Goal: Information Seeking & Learning: Learn about a topic

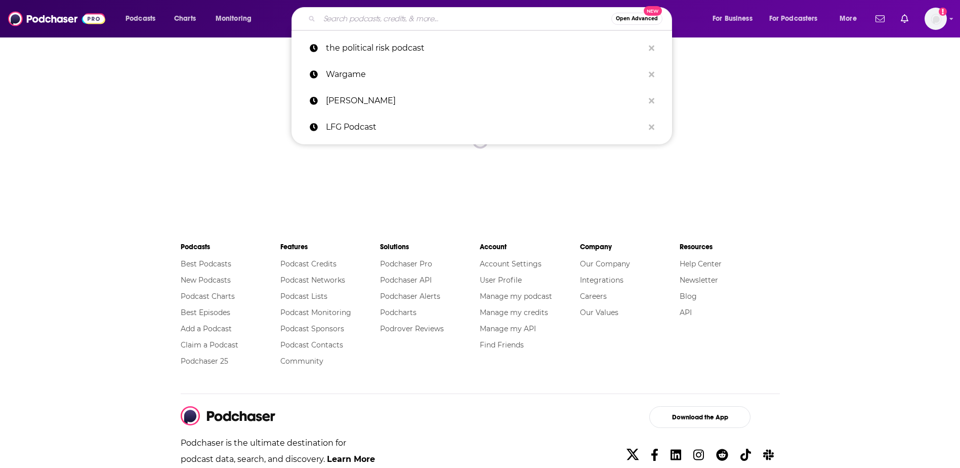
click at [386, 11] on input "Search podcasts, credits, & more..." at bounding box center [465, 19] width 292 height 16
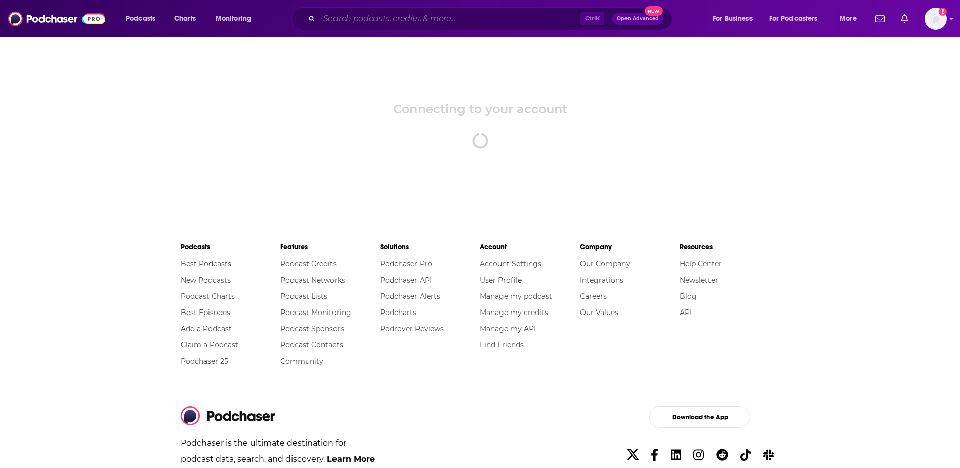
click at [354, 17] on input "Search podcasts, credits, & more..." at bounding box center [449, 19] width 261 height 16
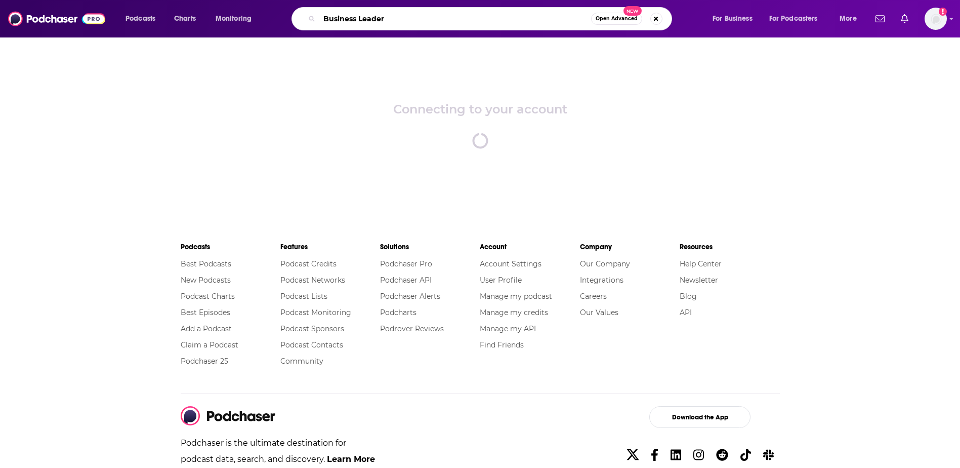
type input "Business Leader"
click at [401, 21] on input "Business Leader" at bounding box center [455, 19] width 272 height 16
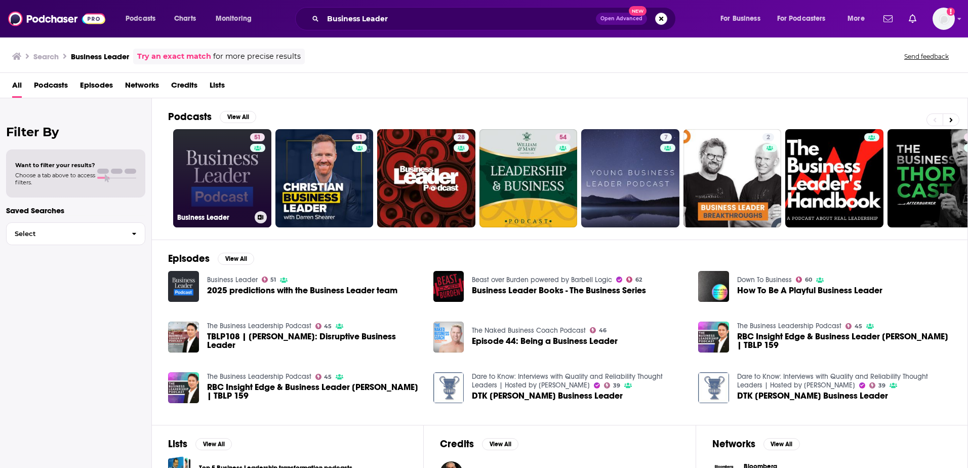
click at [222, 170] on link "51 Business Leader" at bounding box center [222, 178] width 98 height 98
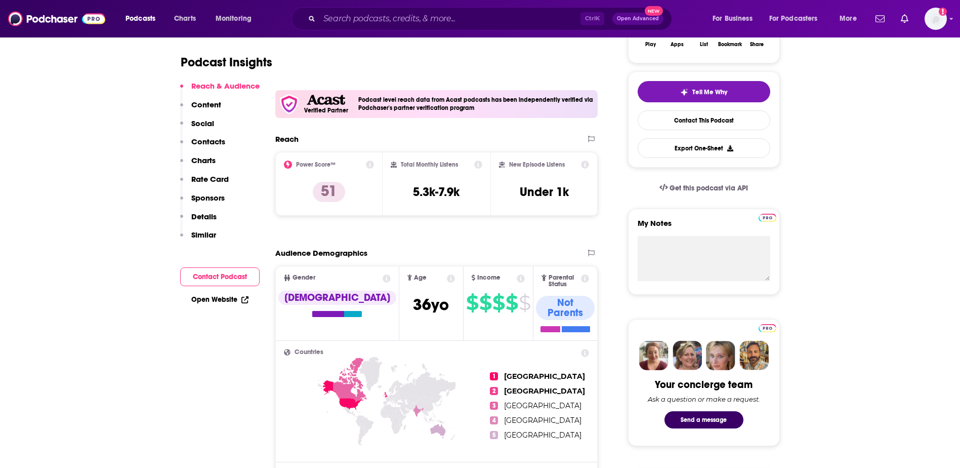
scroll to position [202, 0]
click at [587, 163] on icon at bounding box center [586, 164] width 8 height 8
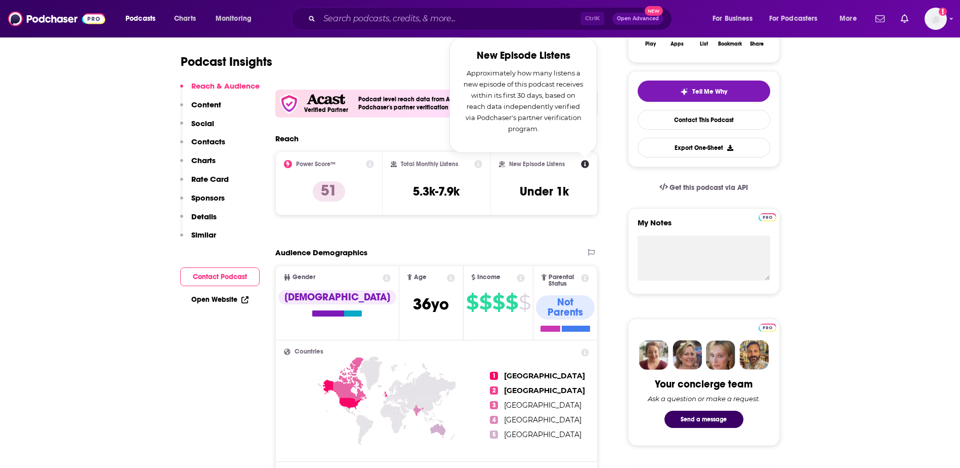
click at [424, 248] on div "Audience Demographics" at bounding box center [426, 253] width 302 height 10
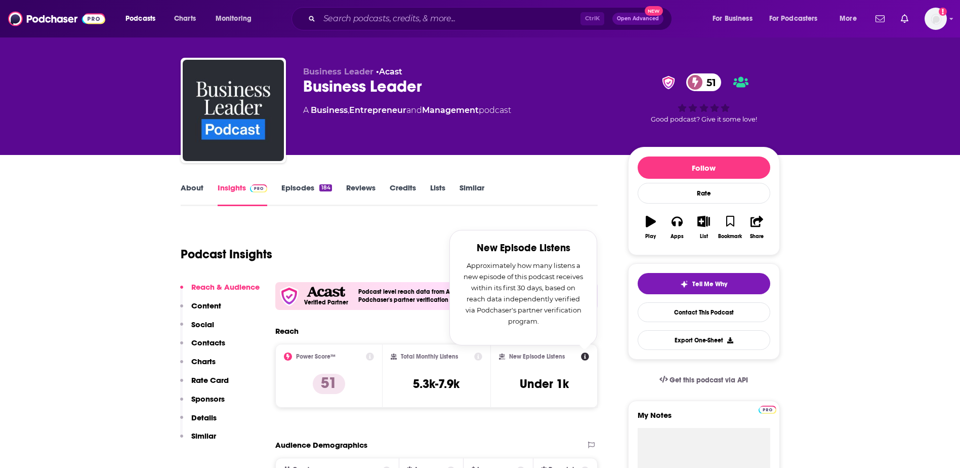
scroll to position [0, 0]
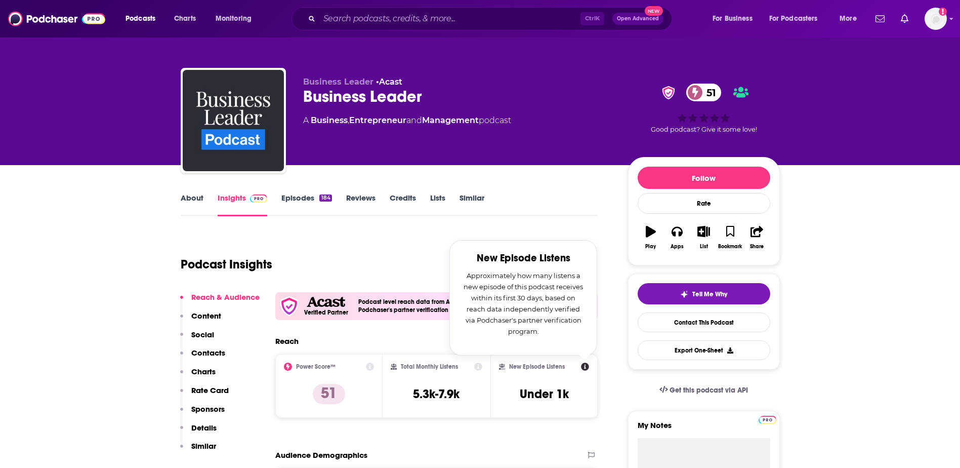
click at [359, 246] on div "Podcast Insights" at bounding box center [385, 258] width 409 height 52
click at [198, 191] on div "About Insights Episodes 184 Reviews Credits Lists Similar" at bounding box center [390, 203] width 418 height 25
click at [194, 199] on link "About" at bounding box center [192, 204] width 23 height 23
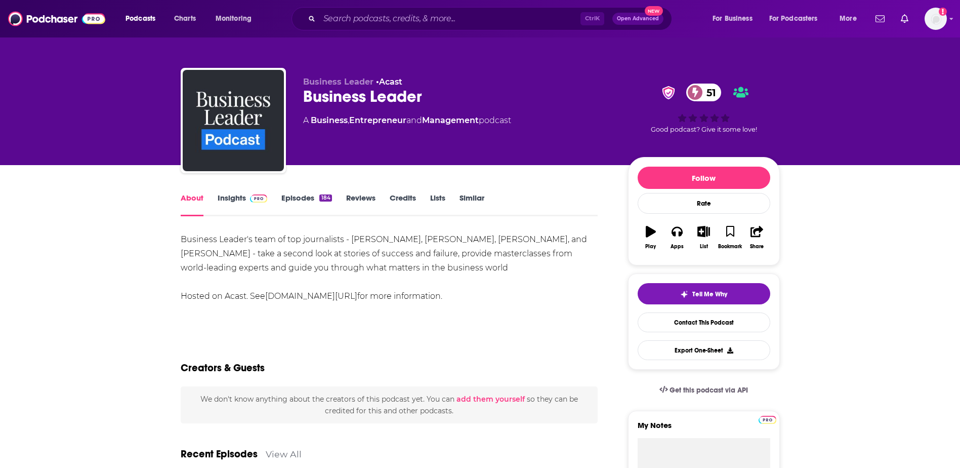
click at [231, 195] on link "Insights" at bounding box center [243, 204] width 50 height 23
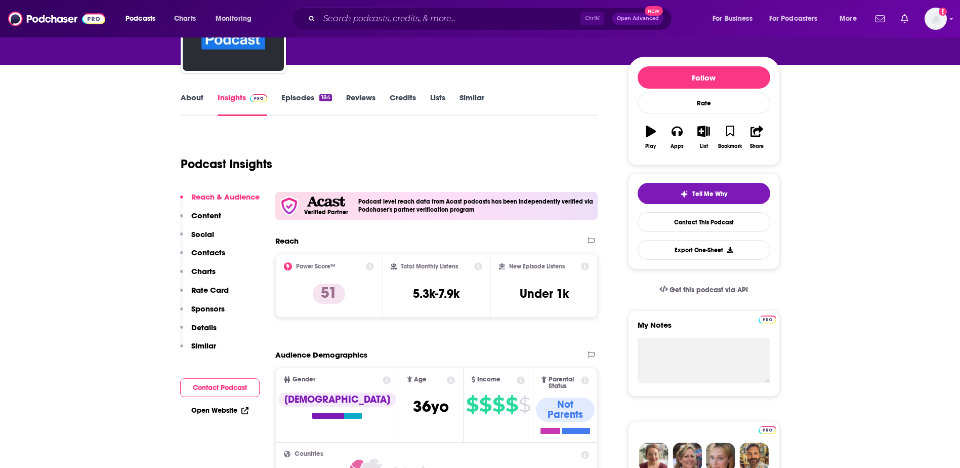
scroll to position [101, 0]
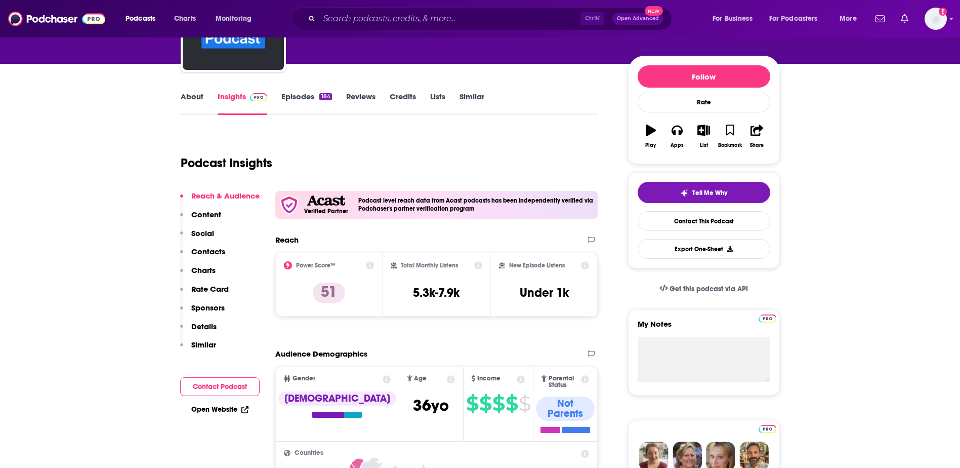
click at [367, 266] on icon at bounding box center [370, 265] width 8 height 8
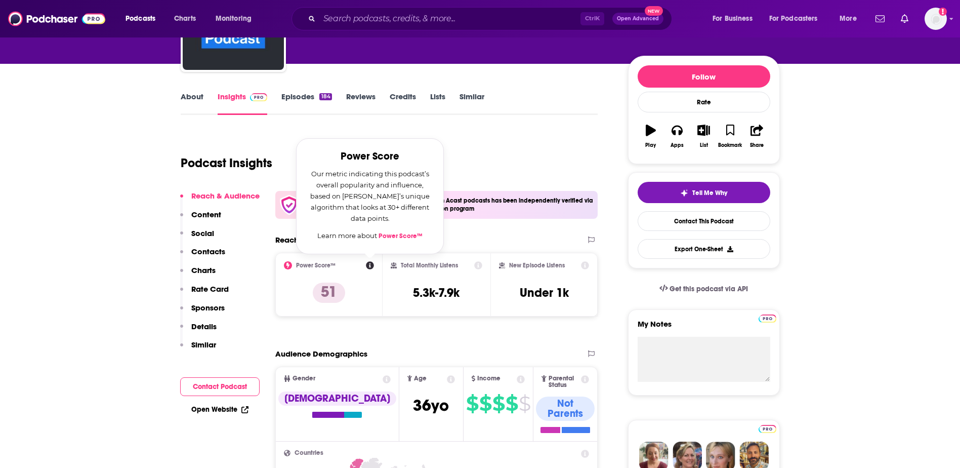
click at [478, 266] on icon at bounding box center [478, 265] width 8 height 8
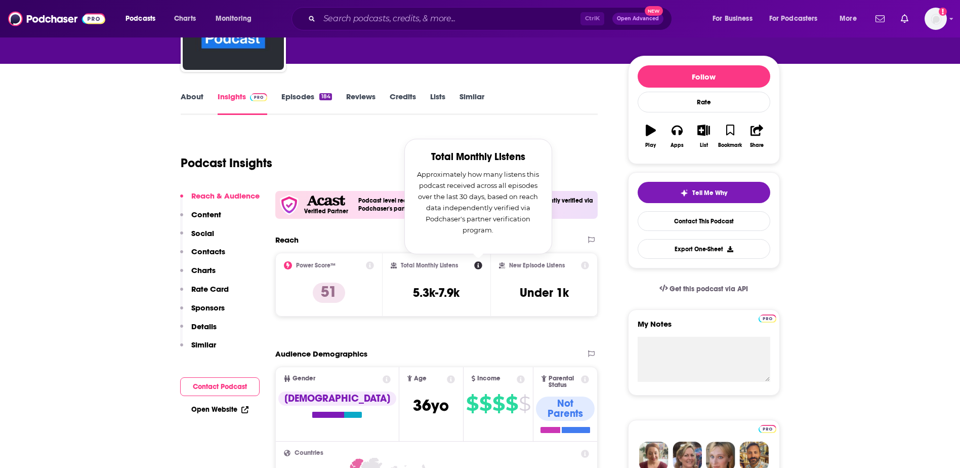
click at [574, 149] on div "Podcast Insights" at bounding box center [385, 157] width 409 height 52
click at [475, 266] on icon at bounding box center [478, 265] width 8 height 8
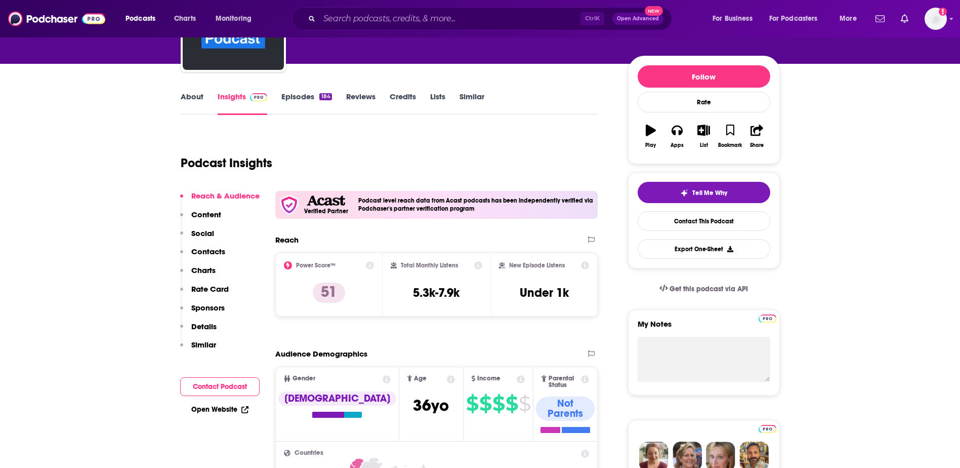
click at [584, 266] on icon at bounding box center [586, 265] width 8 height 8
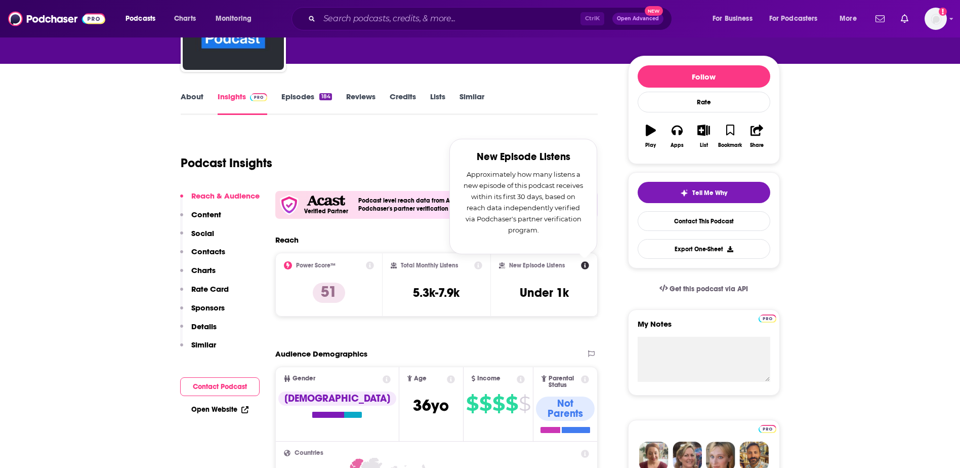
click at [584, 266] on icon at bounding box center [586, 265] width 8 height 8
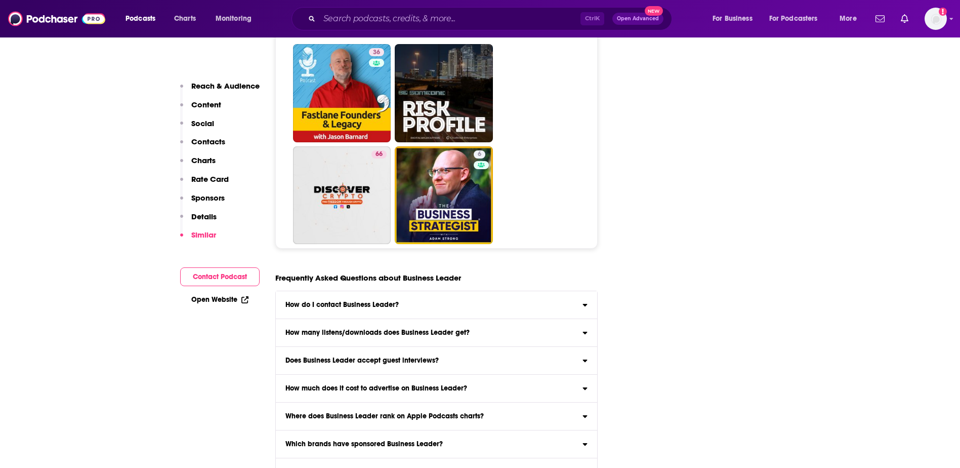
scroll to position [5173, 0]
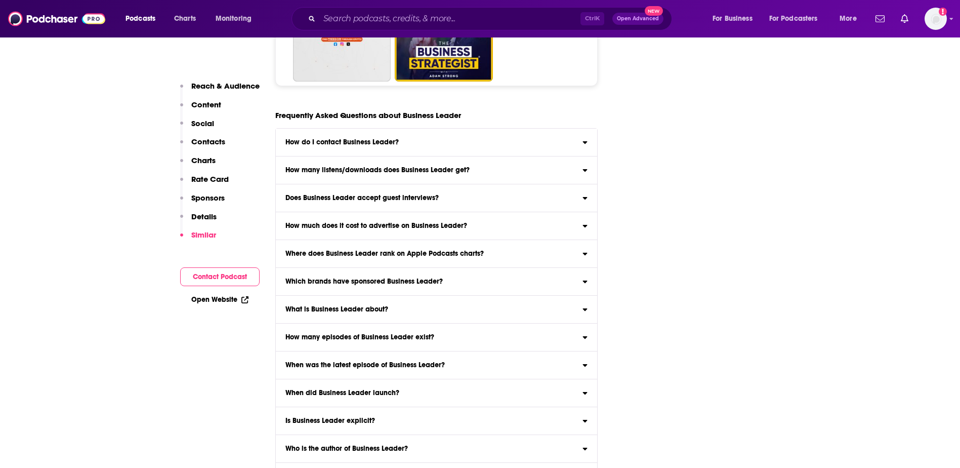
click at [445, 167] on h3 "How many listens/downloads does Business Leader get?" at bounding box center [377, 170] width 184 height 7
click at [0, 0] on input "How many listens/downloads does Business Leader get? Click here to view reach i…" at bounding box center [0, 0] width 0 height 0
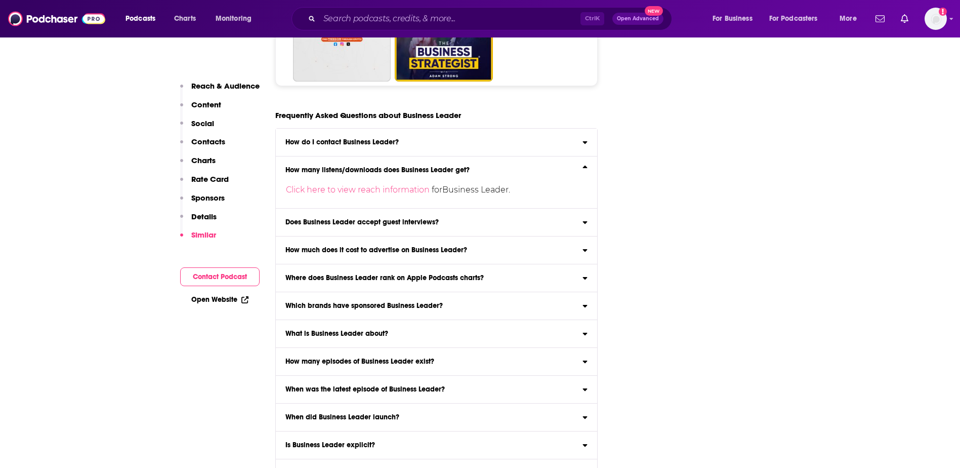
click at [445, 167] on h3 "How many listens/downloads does Business Leader get?" at bounding box center [377, 170] width 184 height 7
click at [0, 0] on input "How many listens/downloads does Business Leader get? Click here to view reach i…" at bounding box center [0, 0] width 0 height 0
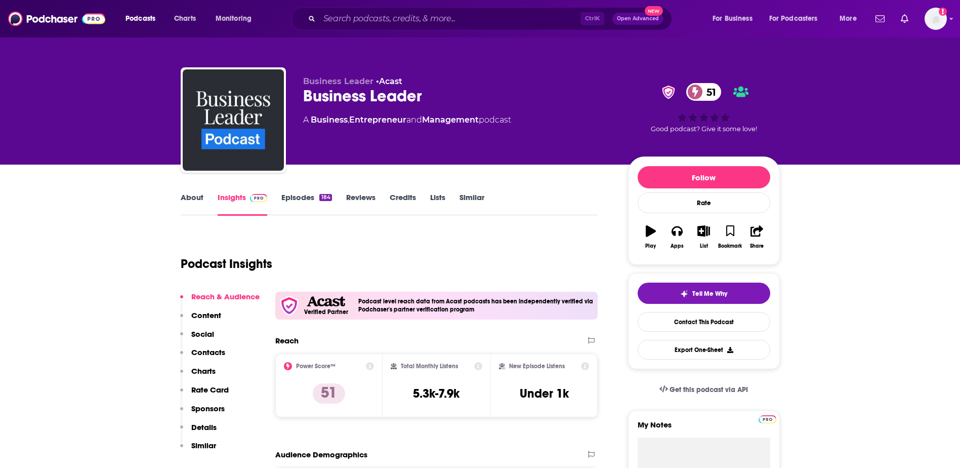
scroll to position [0, 0]
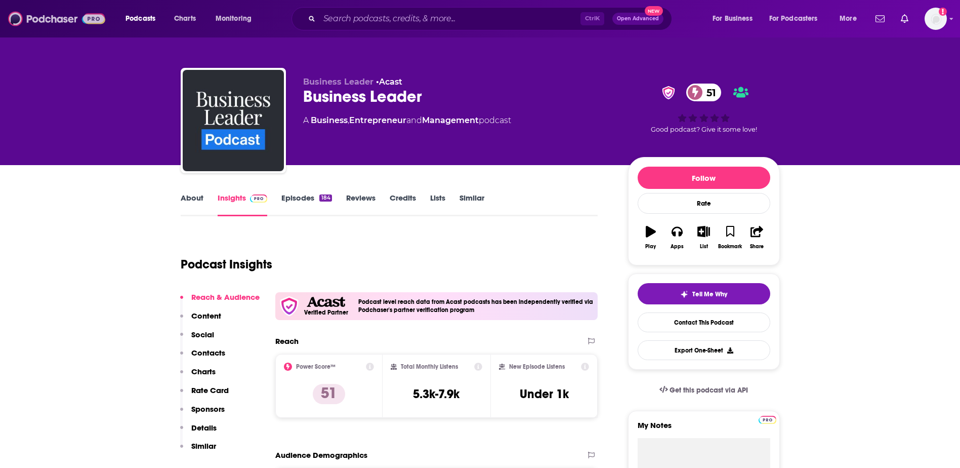
click at [52, 19] on img at bounding box center [56, 18] width 97 height 19
